Goal: Transaction & Acquisition: Purchase product/service

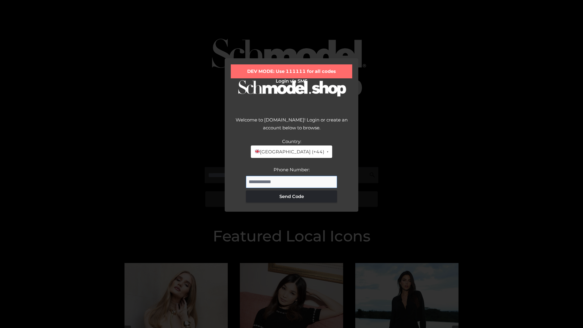
click at [292, 182] on input "Phone Number:" at bounding box center [291, 182] width 91 height 12
type input "**********"
click at [292, 196] on button "Send Code" at bounding box center [291, 196] width 91 height 12
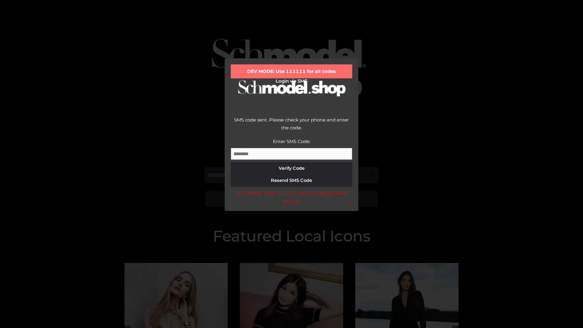
click at [292, 154] on input "Enter SMS Code:" at bounding box center [291, 154] width 121 height 12
type input "******"
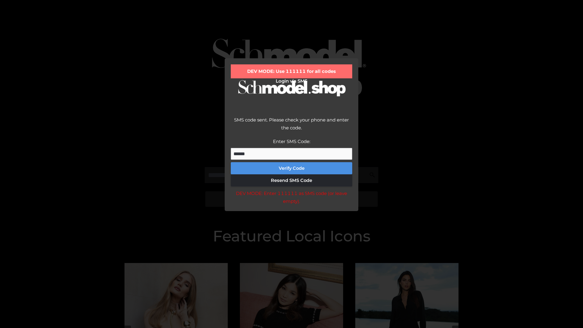
click at [292, 168] on button "Verify Code" at bounding box center [291, 168] width 121 height 12
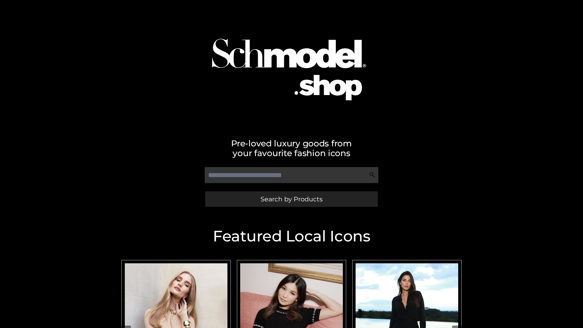
click at [291, 199] on span "Search by Products" at bounding box center [292, 199] width 62 height 6
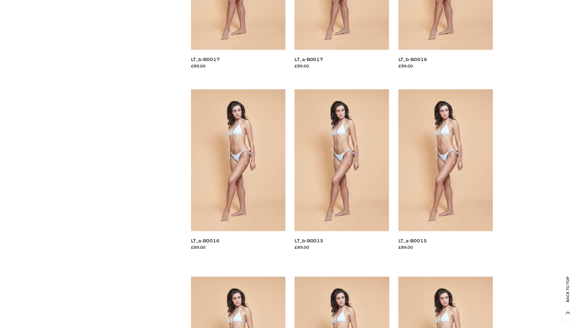
scroll to position [864, 0]
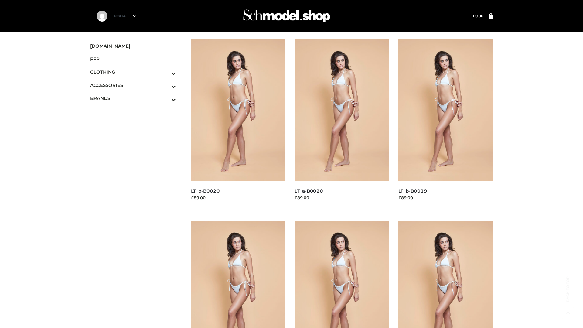
scroll to position [495, 0]
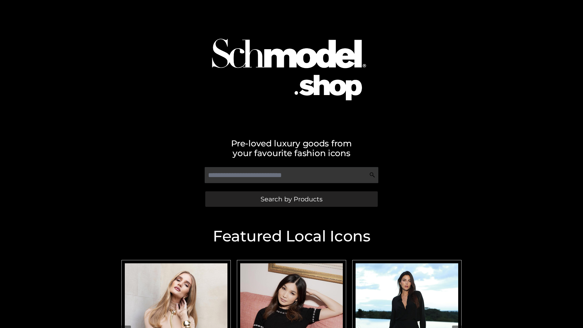
click at [291, 199] on span "Search by Products" at bounding box center [292, 199] width 62 height 6
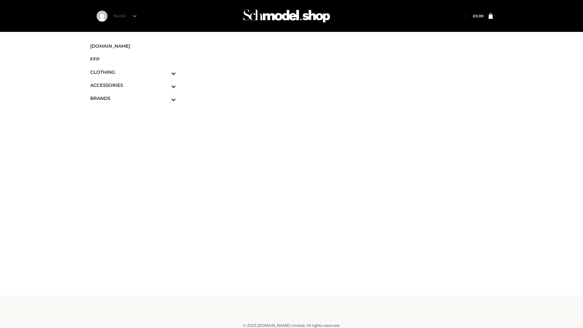
scroll to position [4, 0]
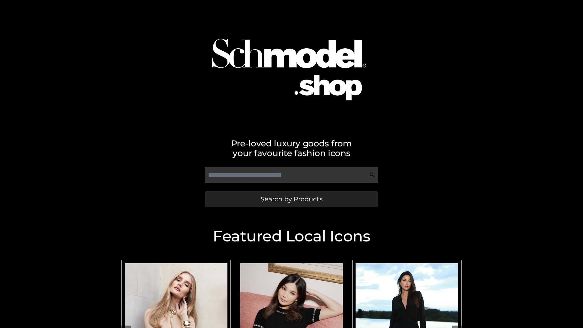
click at [291, 199] on span "Search by Products" at bounding box center [292, 199] width 62 height 6
